Goal: Task Accomplishment & Management: Manage account settings

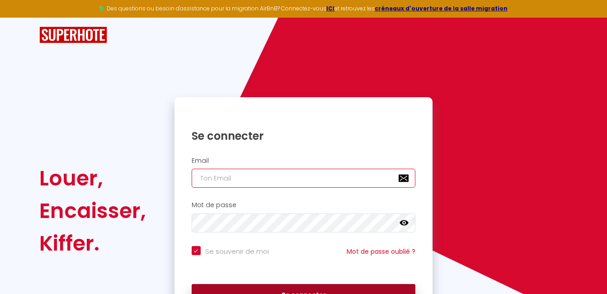
type input "[EMAIL_ADDRESS][DOMAIN_NAME]"
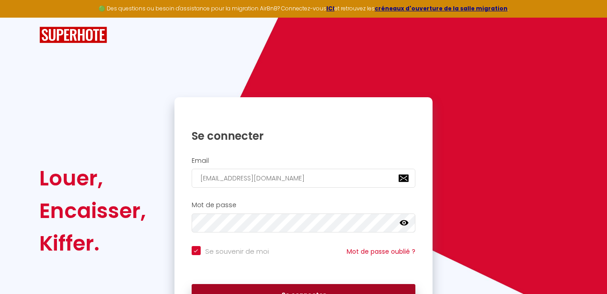
click at [287, 287] on button "Se connecter" at bounding box center [304, 295] width 224 height 23
checkbox input "true"
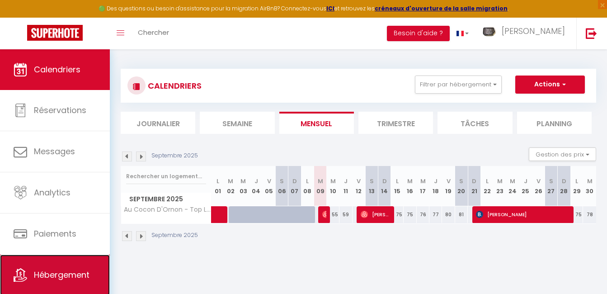
click at [79, 266] on link "Hébergement" at bounding box center [55, 275] width 110 height 41
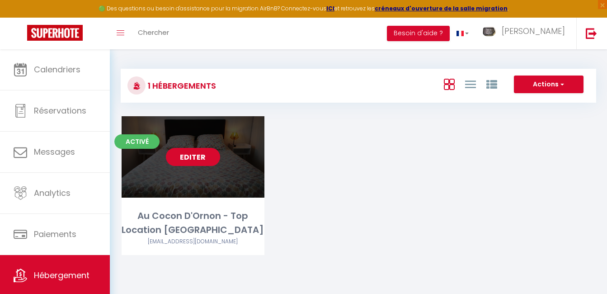
click at [204, 160] on link "Editer" at bounding box center [193, 157] width 54 height 18
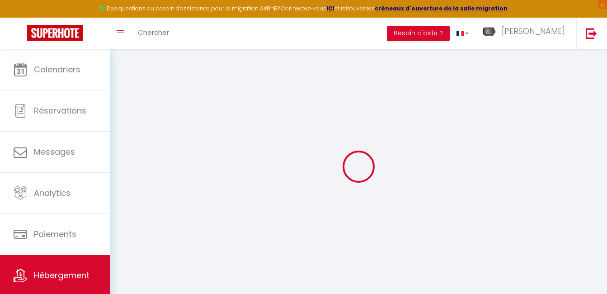
select select
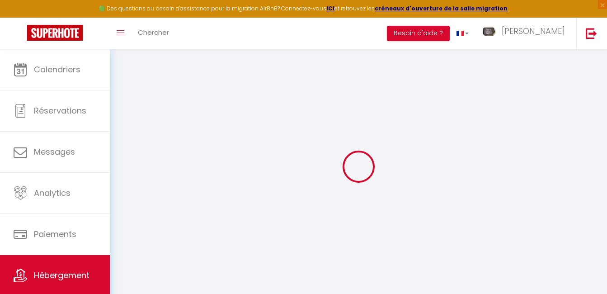
select select
checkbox input "false"
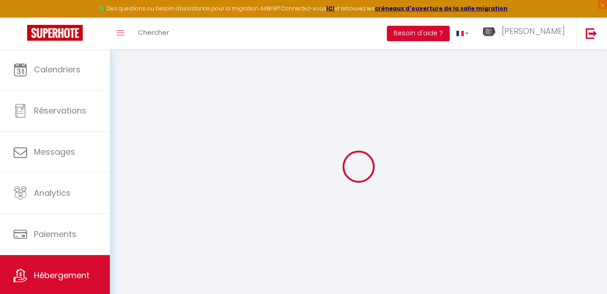
select select
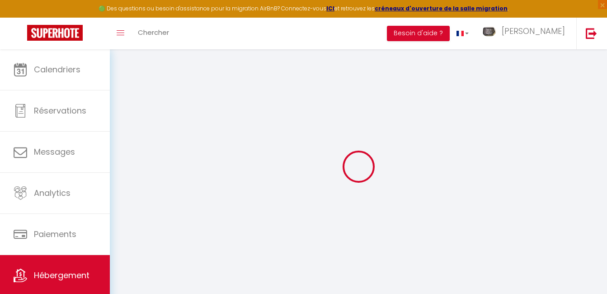
select select
checkbox input "false"
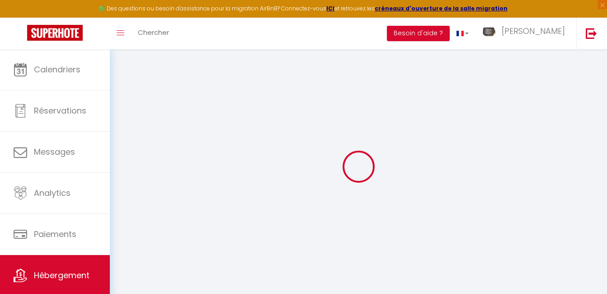
checkbox input "false"
select select
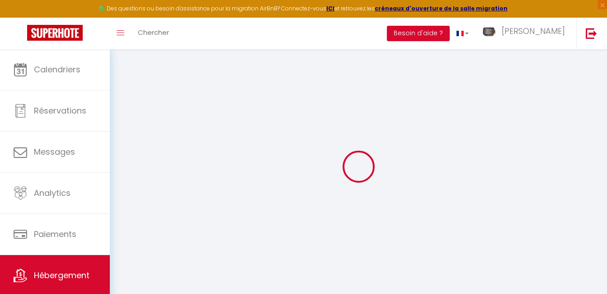
select select
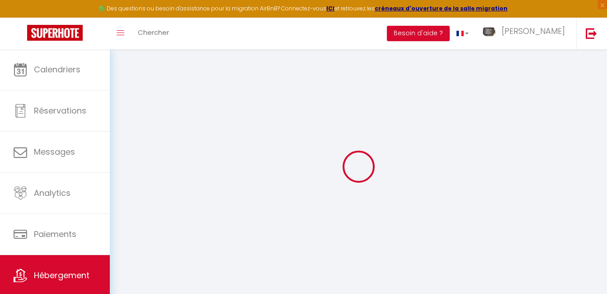
checkbox input "false"
select select
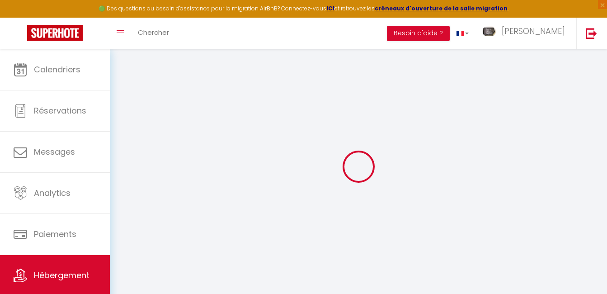
select select
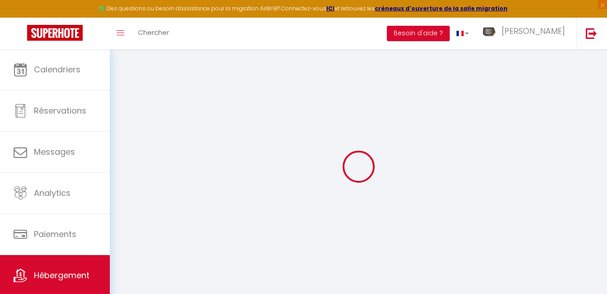
select select
checkbox input "false"
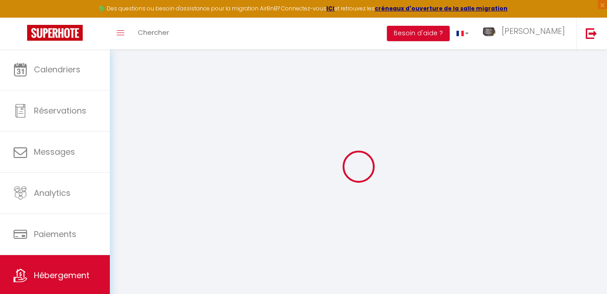
checkbox input "false"
select select
type input "Au Cocon D'Ornon - Top Location [GEOGRAPHIC_DATA]"
type input "[PERSON_NAME]"
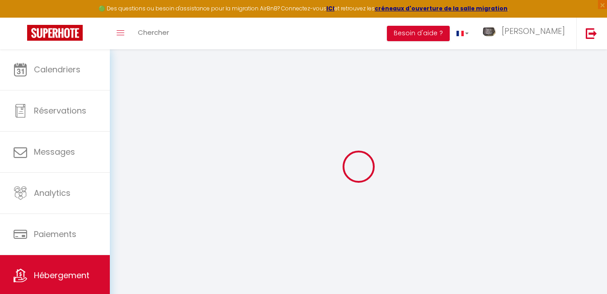
type input "."
type input "33140"
type input "Villenave d'ornon"
type input "55"
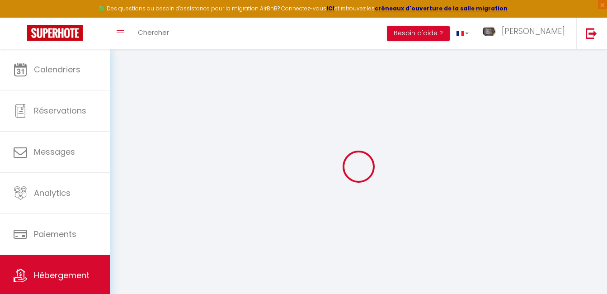
type input "10"
type input "20"
type input "2.45"
type input "400"
select select
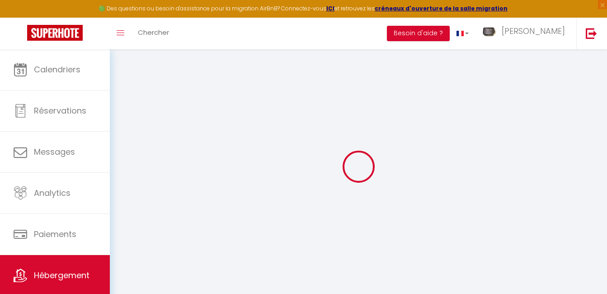
select select
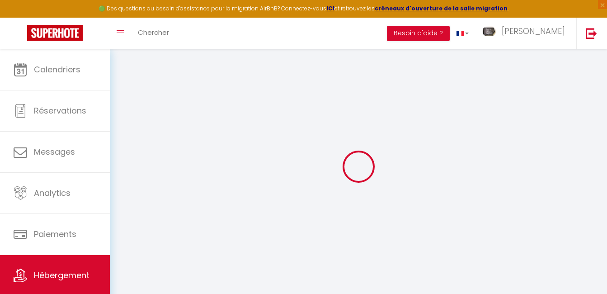
type input "[STREET_ADDRESS][PERSON_NAME]"
type input "33140"
type input "Villenave d'Ornon"
type input "[EMAIL_ADDRESS][DOMAIN_NAME]"
select select "1493"
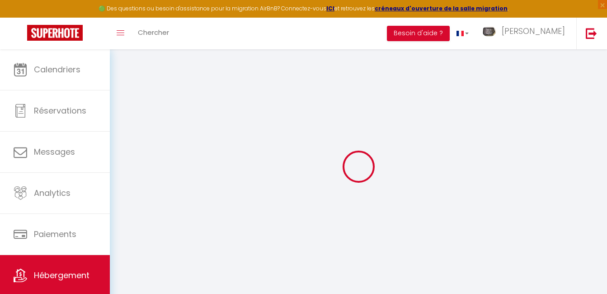
checkbox input "false"
type input "0"
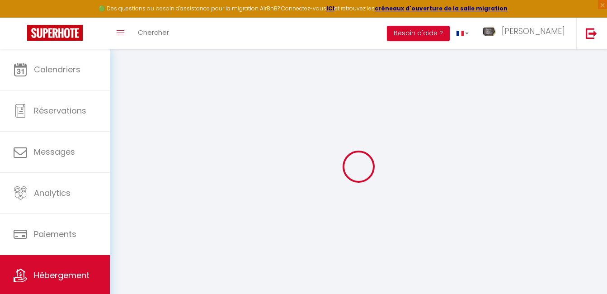
type input "0"
select select
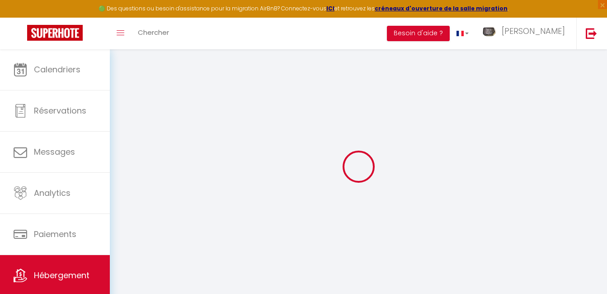
select select
checkbox input "false"
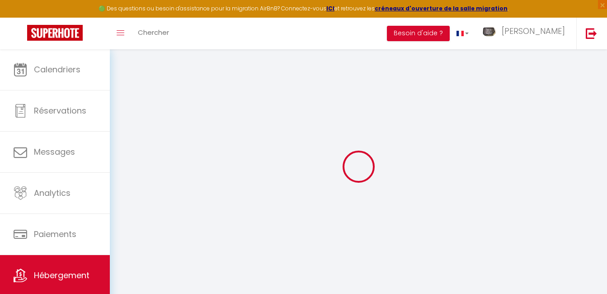
checkbox input "false"
select select
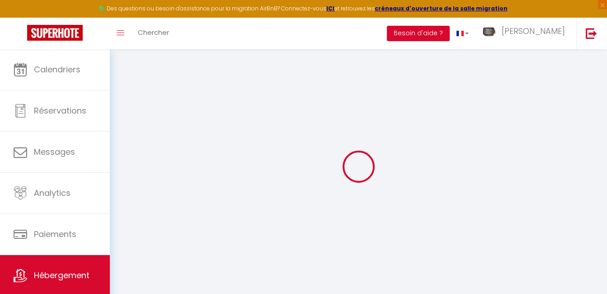
select select
checkbox input "false"
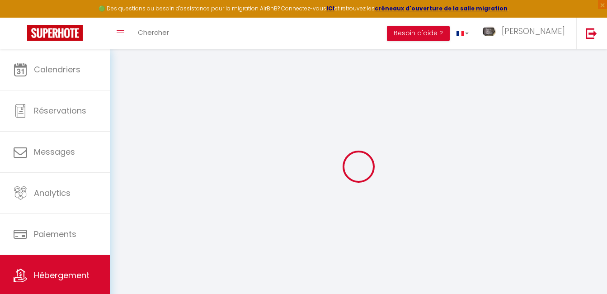
checkbox input "false"
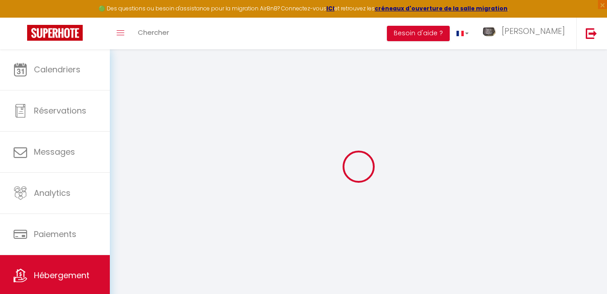
checkbox input "false"
select select "17:00"
select select "23:00"
select select "10:30"
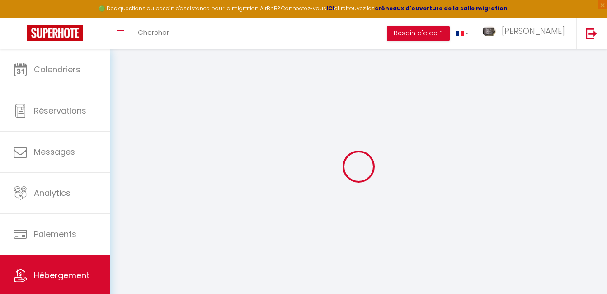
select select "15"
select select "23:00"
checkbox input "false"
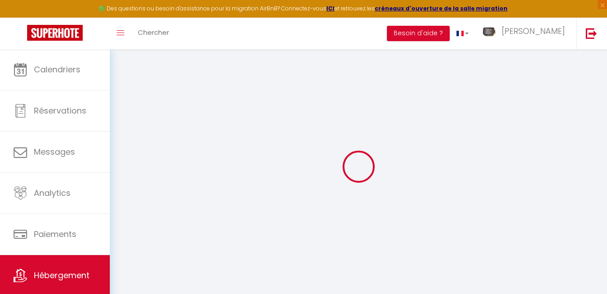
checkbox input "false"
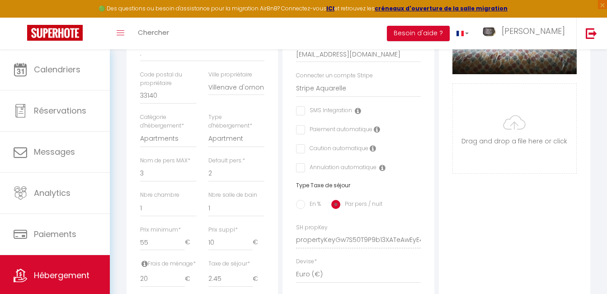
scroll to position [253, 0]
